Goal: Task Accomplishment & Management: Manage account settings

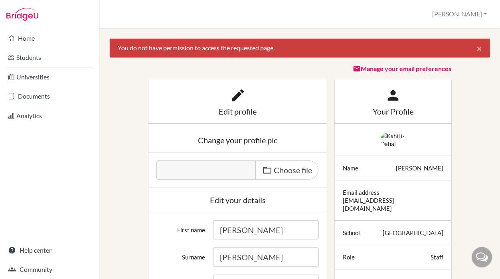
click at [476, 46] on button "×" at bounding box center [480, 48] width 22 height 19
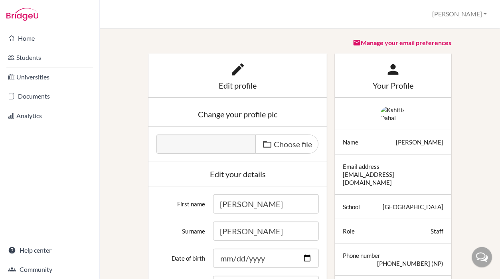
click at [380, 75] on div at bounding box center [393, 70] width 101 height 16
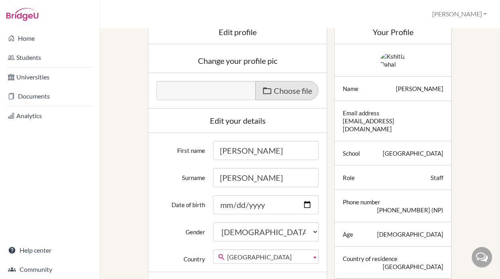
click at [264, 92] on span at bounding box center [267, 91] width 10 height 10
click at [264, 90] on input "Choose file" at bounding box center [218, 85] width 122 height 9
type input "C:\fakepath\my photo.JPG"
type input "my photo.JPG"
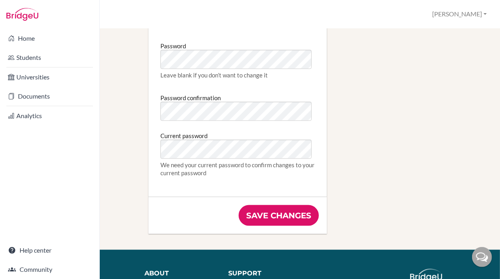
scroll to position [454, 0]
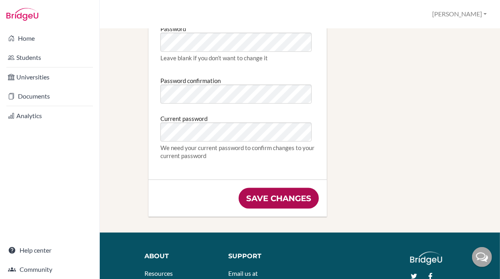
click at [276, 195] on input "Save changes" at bounding box center [279, 198] width 80 height 21
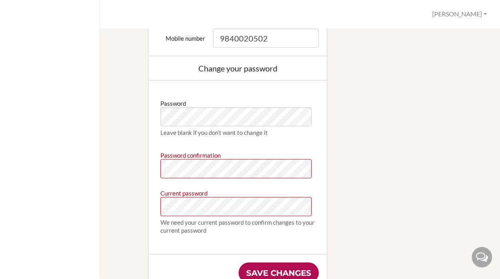
click at [260, 268] on input "Save changes" at bounding box center [279, 273] width 80 height 21
